Goal: Consume media (video, audio): Consume media (video, audio)

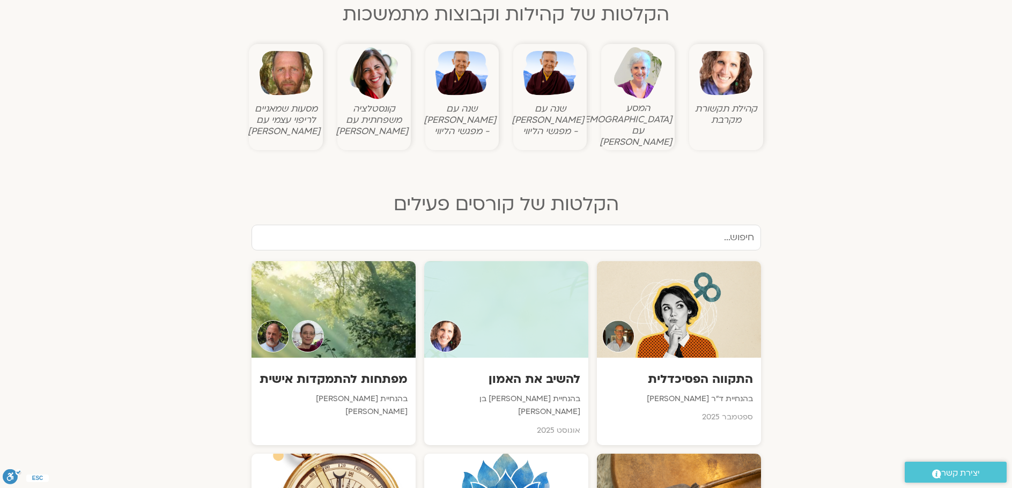
scroll to position [482, 0]
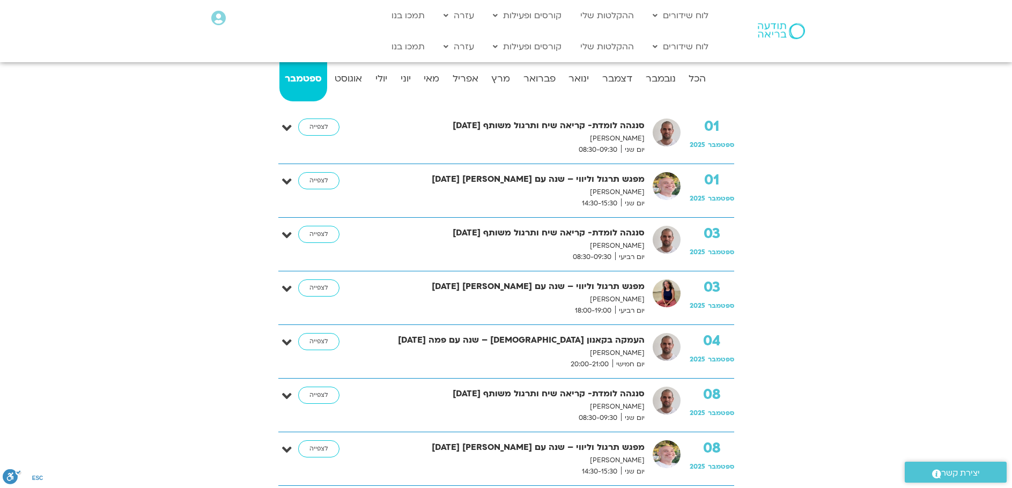
scroll to position [214, 0]
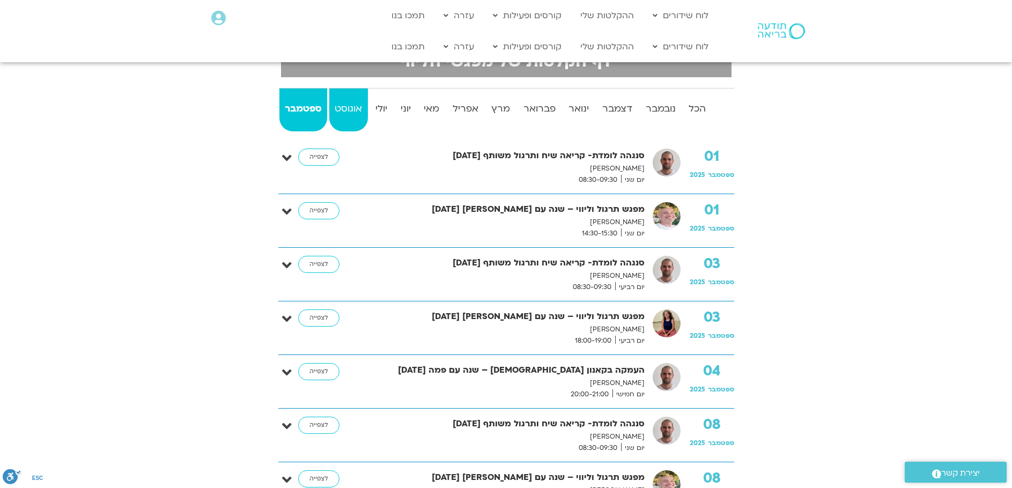
click at [345, 106] on strong "אוגוסט" at bounding box center [348, 109] width 39 height 16
